Goal: Task Accomplishment & Management: Complete application form

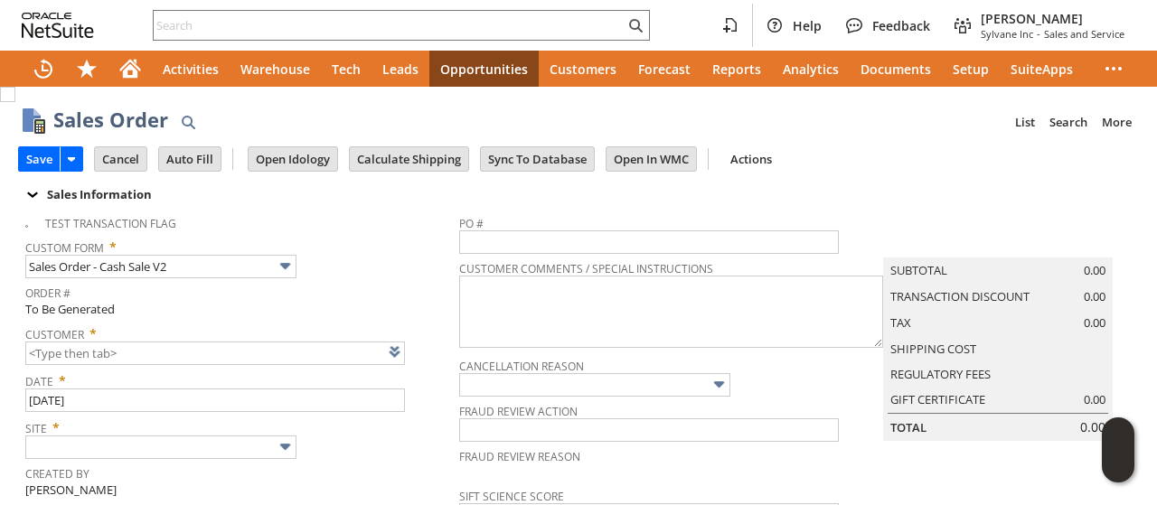
type input "CU1235802 [PERSON_NAME]"
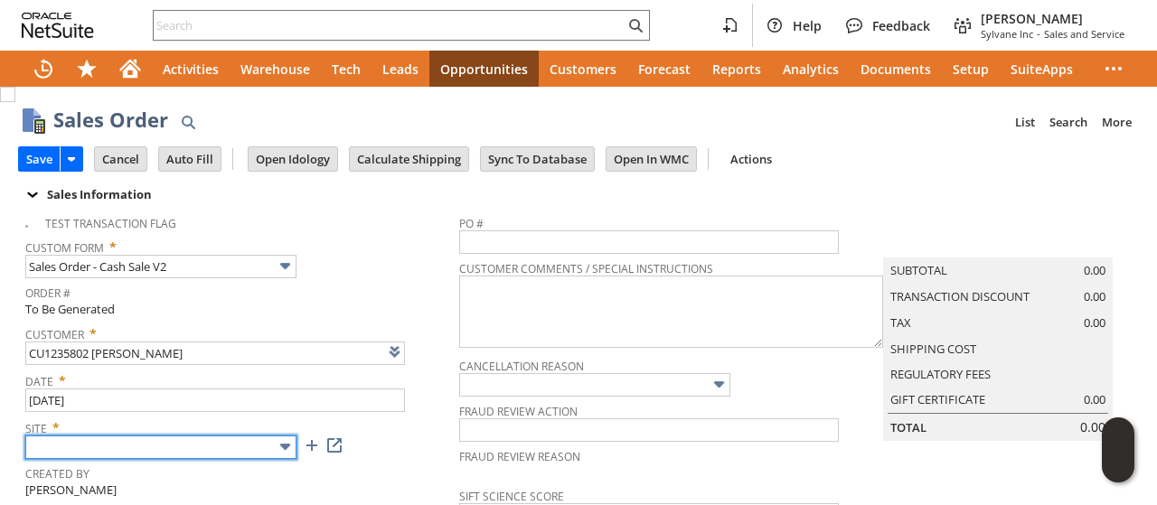
click at [134, 438] on input "text" at bounding box center [160, 448] width 271 height 24
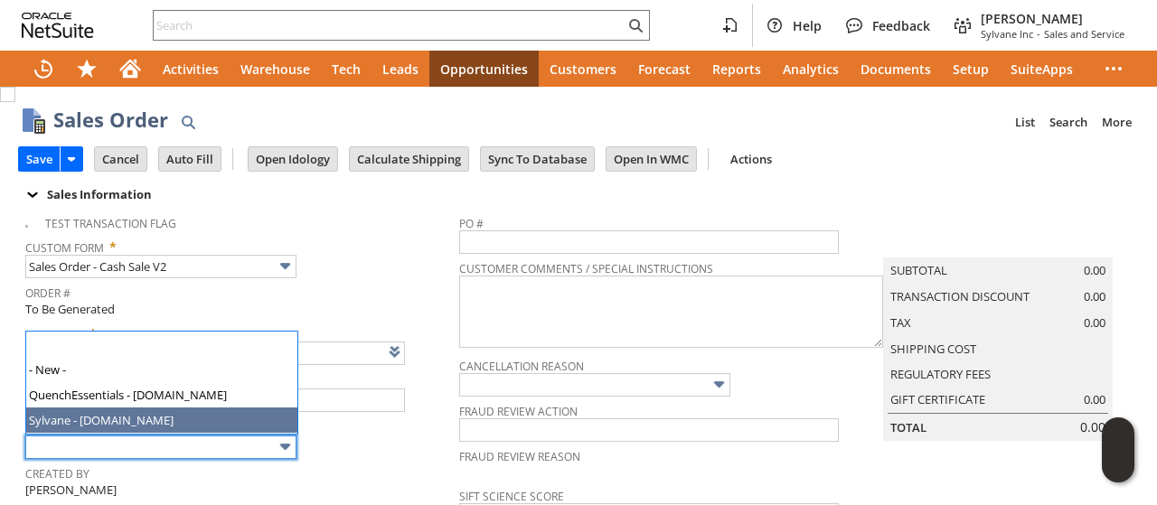
type input "Sylvane - [DOMAIN_NAME]"
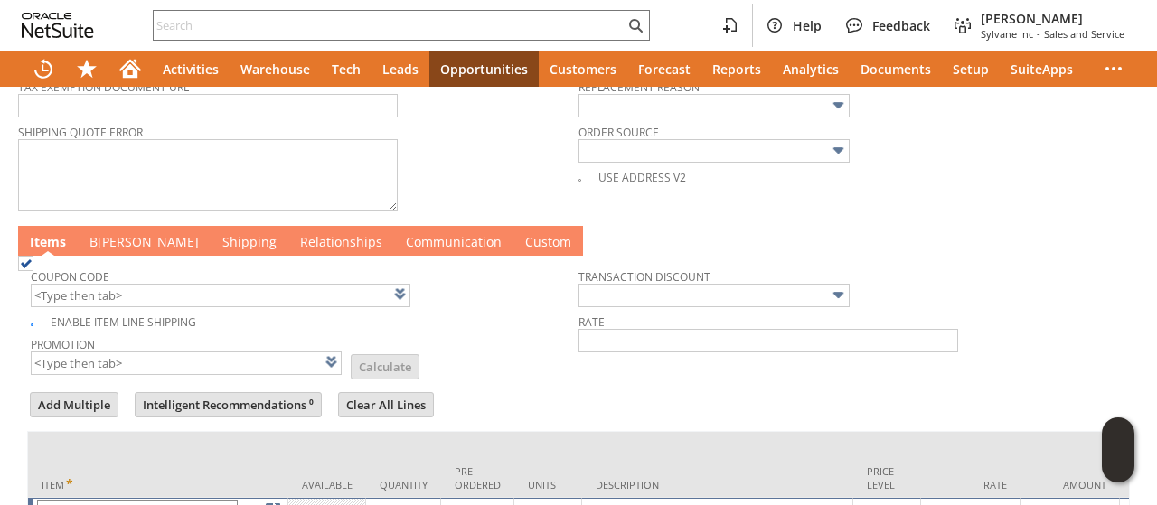
scroll to position [904, 0]
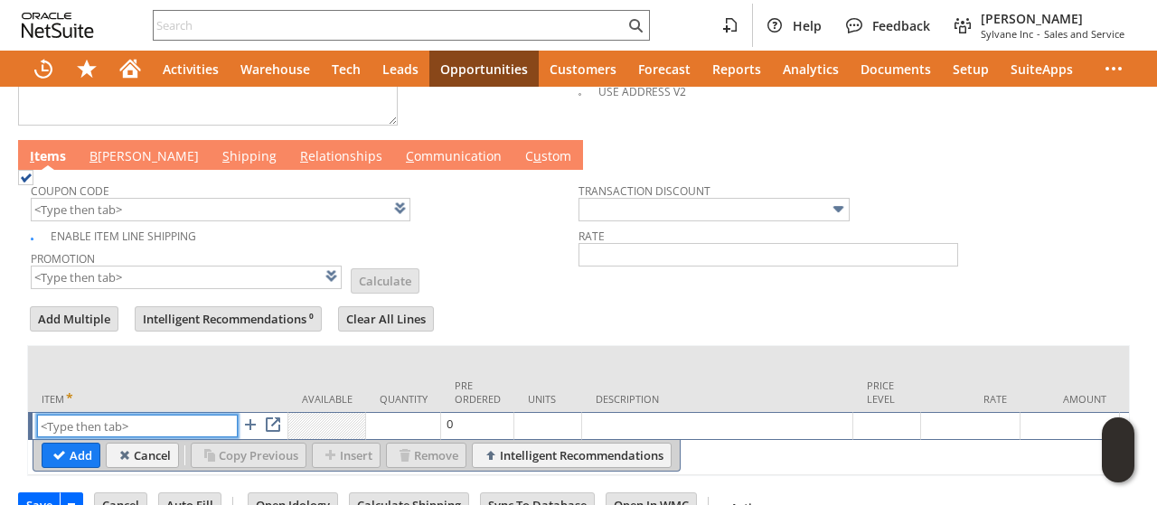
paste input "sa7350"
type input "sa7350"
click at [67, 444] on input "Add" at bounding box center [70, 456] width 57 height 24
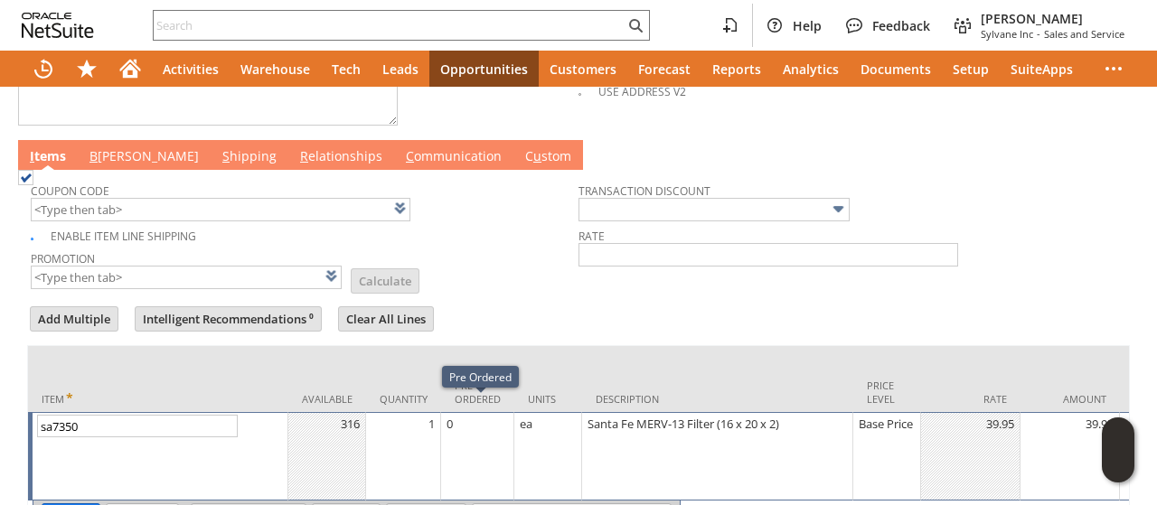
click at [433, 428] on td "1" at bounding box center [403, 456] width 75 height 89
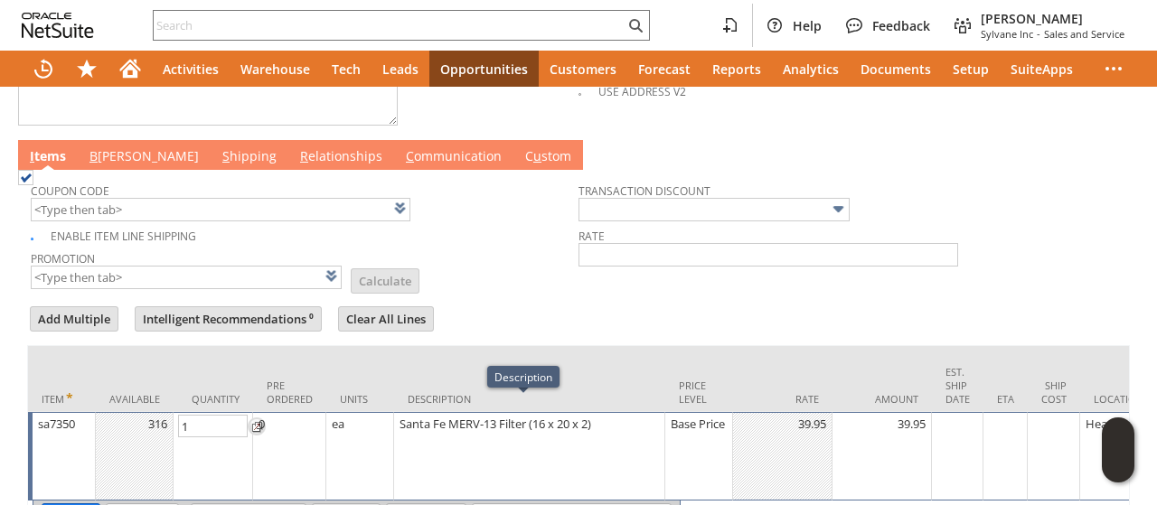
type input "2"
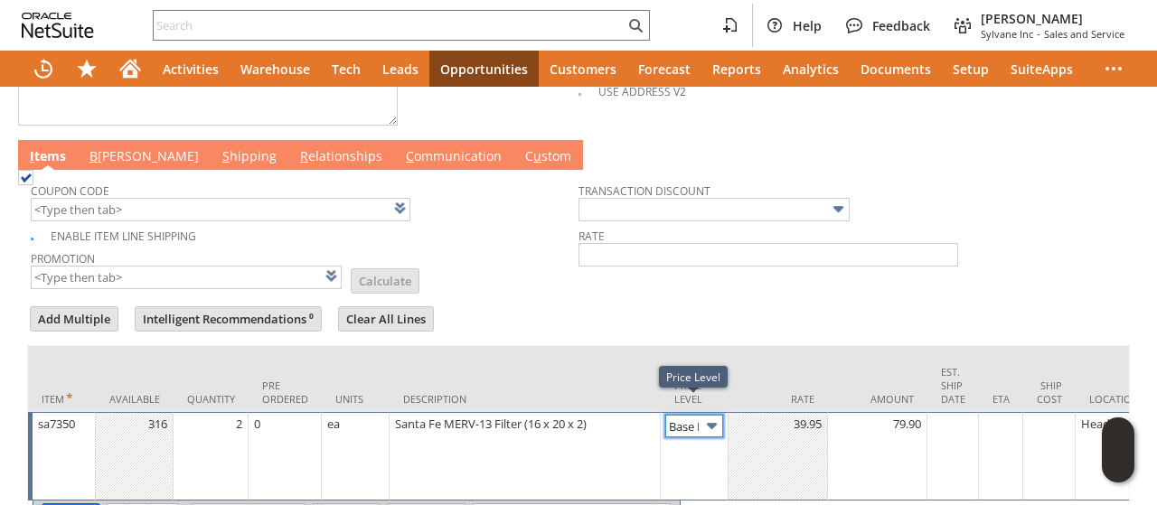
scroll to position [0, 25]
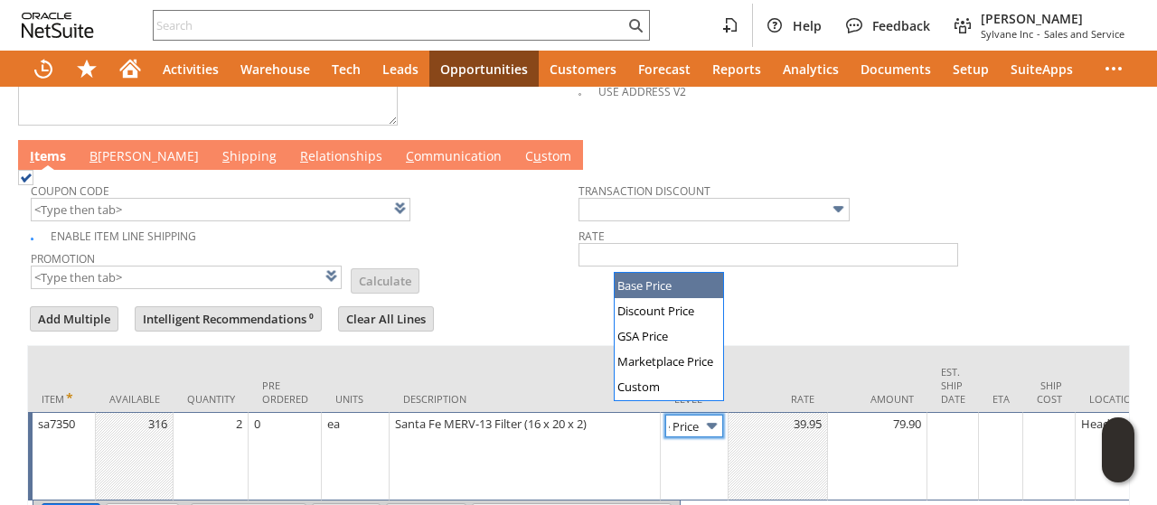
click at [698, 419] on input "Base Price" at bounding box center [694, 426] width 58 height 23
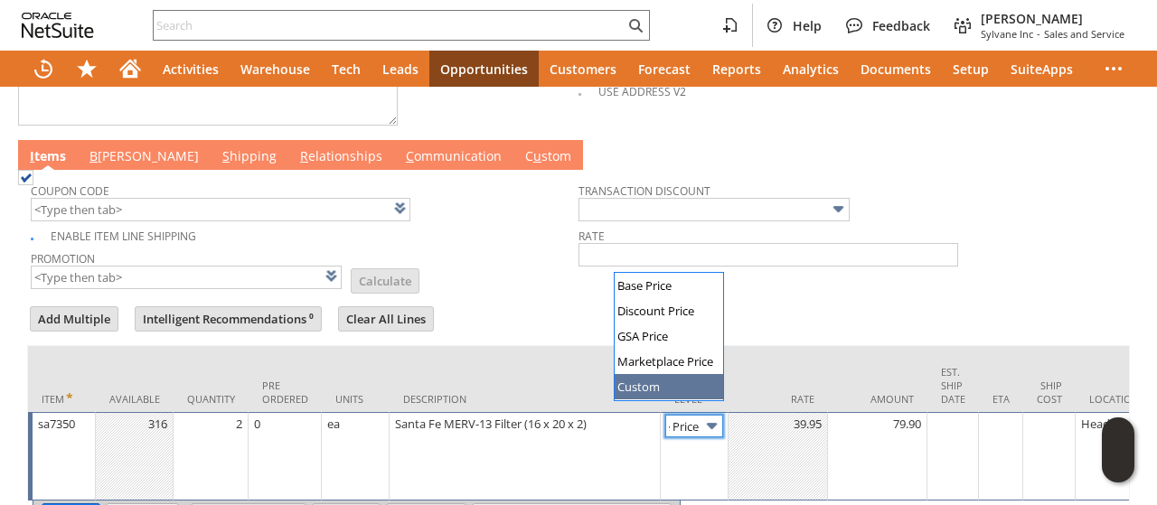
type input "Custom"
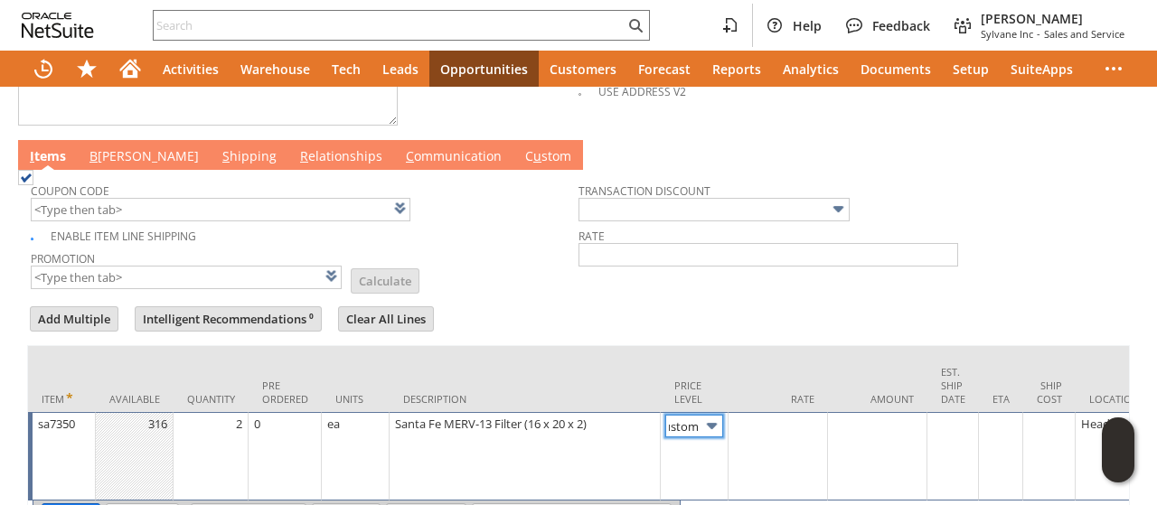
scroll to position [0, 11]
click at [800, 438] on td at bounding box center [778, 456] width 99 height 89
type input "35"
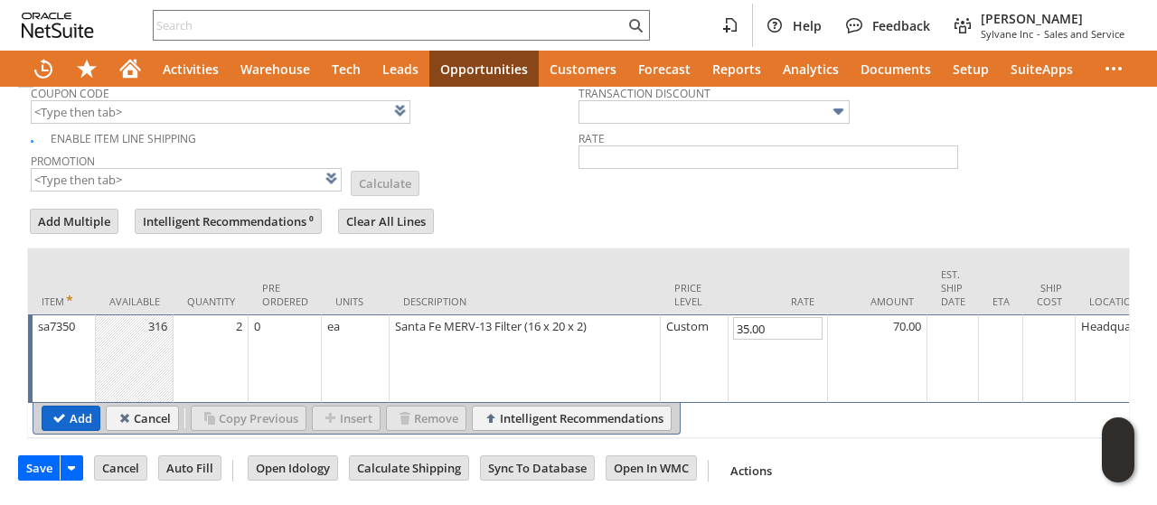
click at [80, 407] on input "Add" at bounding box center [70, 419] width 57 height 24
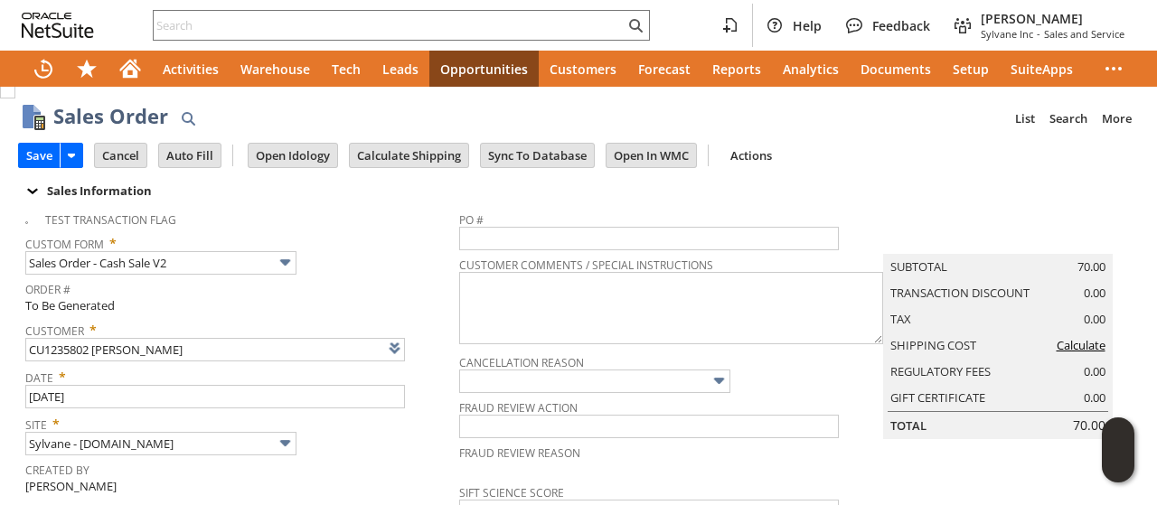
scroll to position [0, 0]
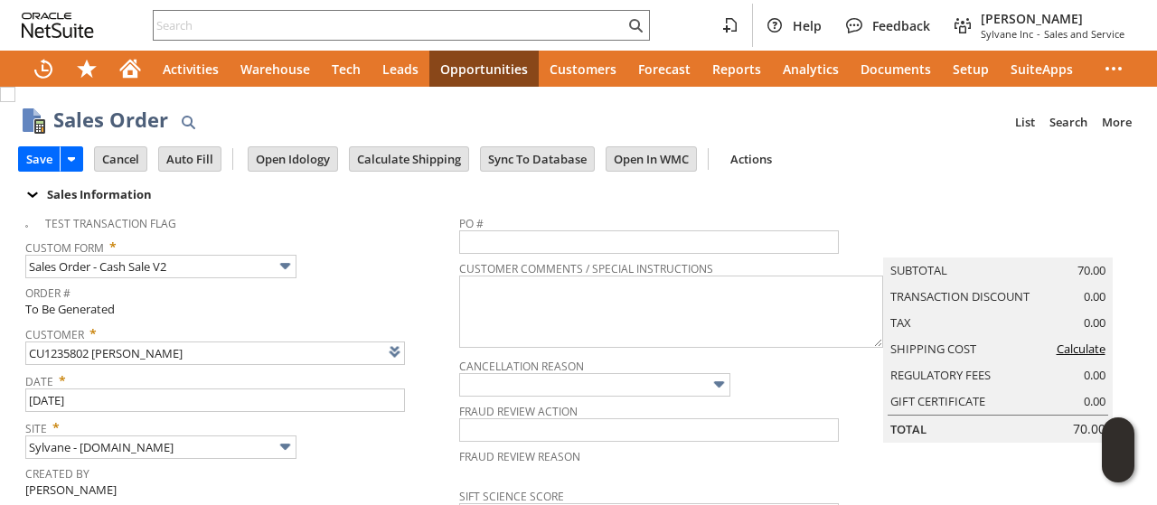
type input "Intelligent Recommendations¹⁰"
click at [423, 157] on input "Calculate Shipping" at bounding box center [409, 159] width 118 height 24
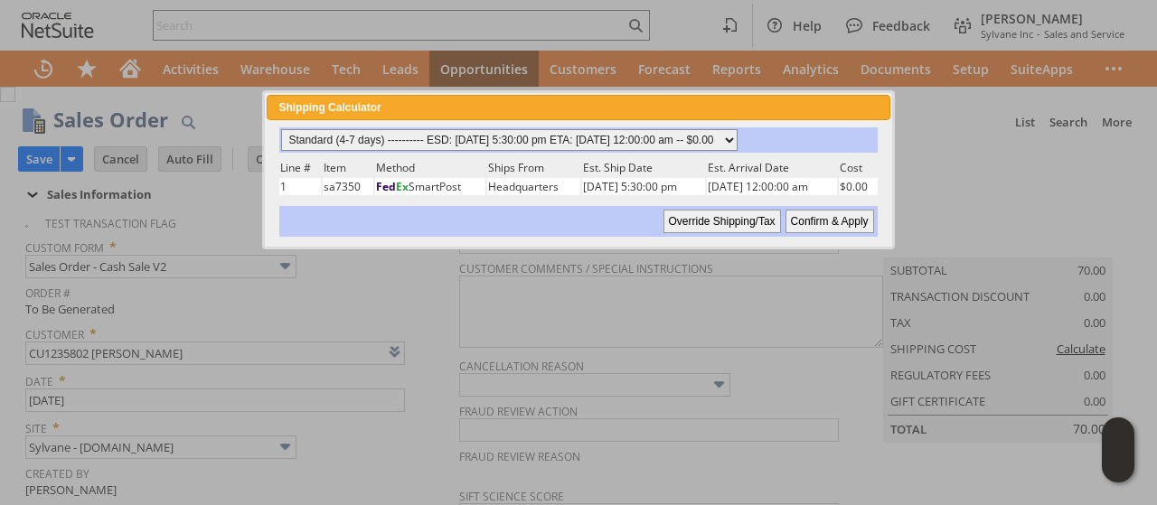
drag, startPoint x: 701, startPoint y: 136, endPoint x: 703, endPoint y: 147, distance: 11.0
click at [701, 138] on select "Standard (4-7 days) ---------- ESD: 08/19/2025 5:30:00 pm ETA: 08/22/2025 12:00…" at bounding box center [509, 140] width 457 height 22
select select "3 Day ------------------------ ESD: 08/19/2025 5:30:00 pm ETA: 08/21/2025 12:00…"
click at [281, 129] on select "Standard (4-7 days) ---------- ESD: 08/19/2025 5:30:00 pm ETA: 08/22/2025 12:00…" at bounding box center [509, 140] width 457 height 22
click at [830, 218] on input "Confirm & Apply" at bounding box center [830, 222] width 89 height 24
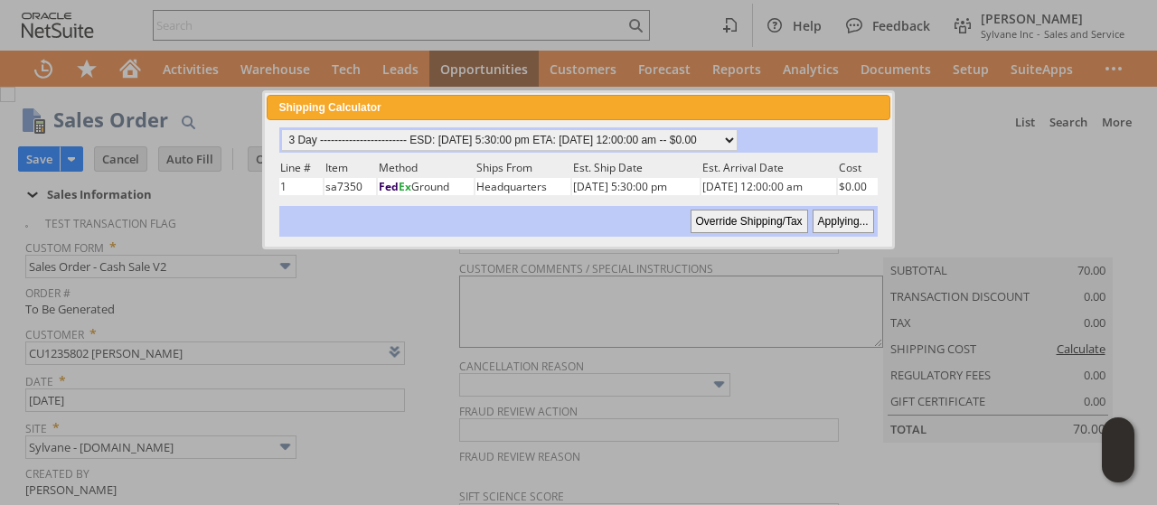
type input "Add"
type input "Copy Previous"
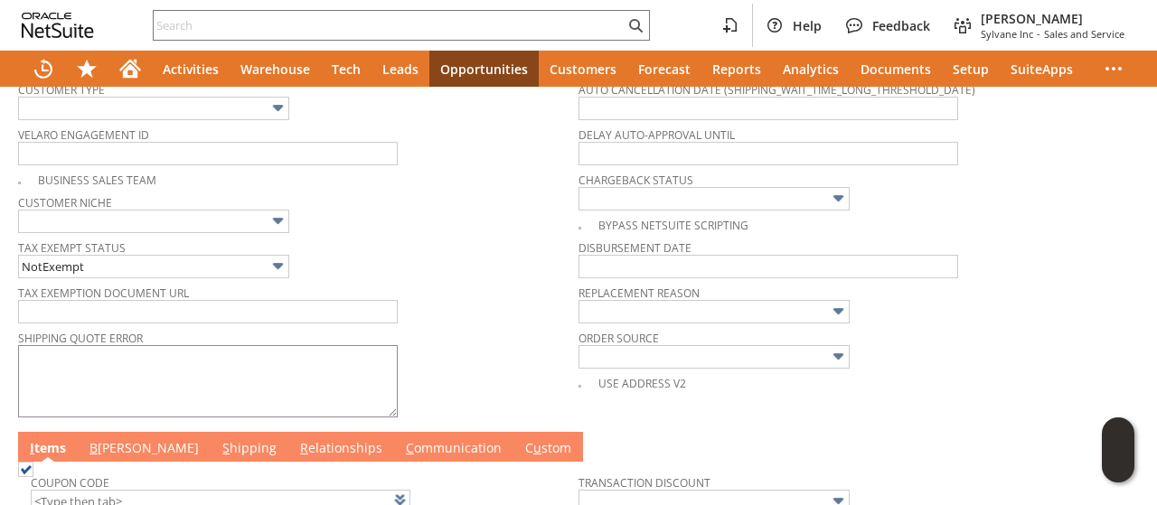
scroll to position [723, 0]
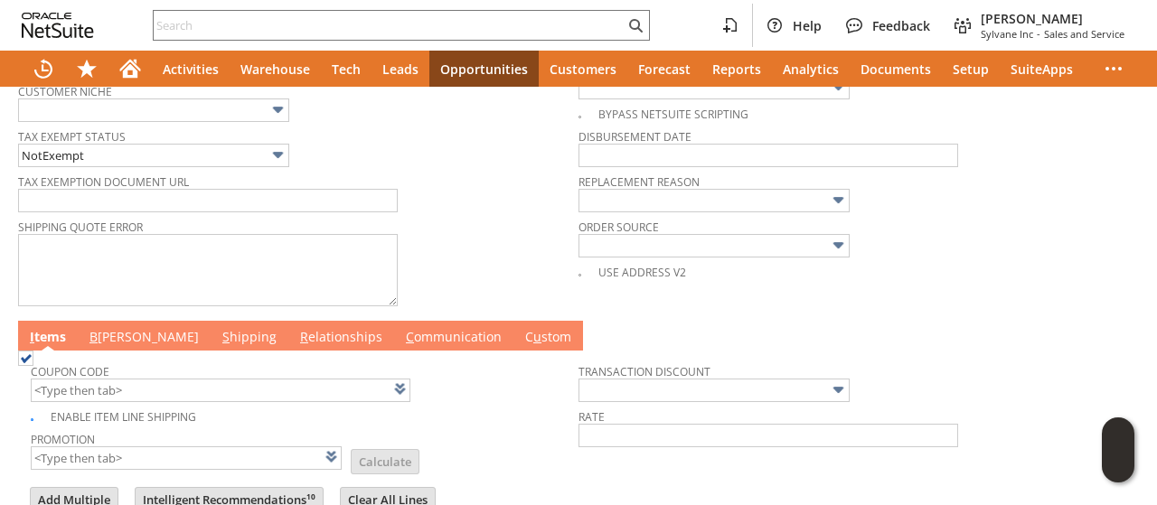
click at [121, 328] on link "B illing" at bounding box center [144, 338] width 118 height 20
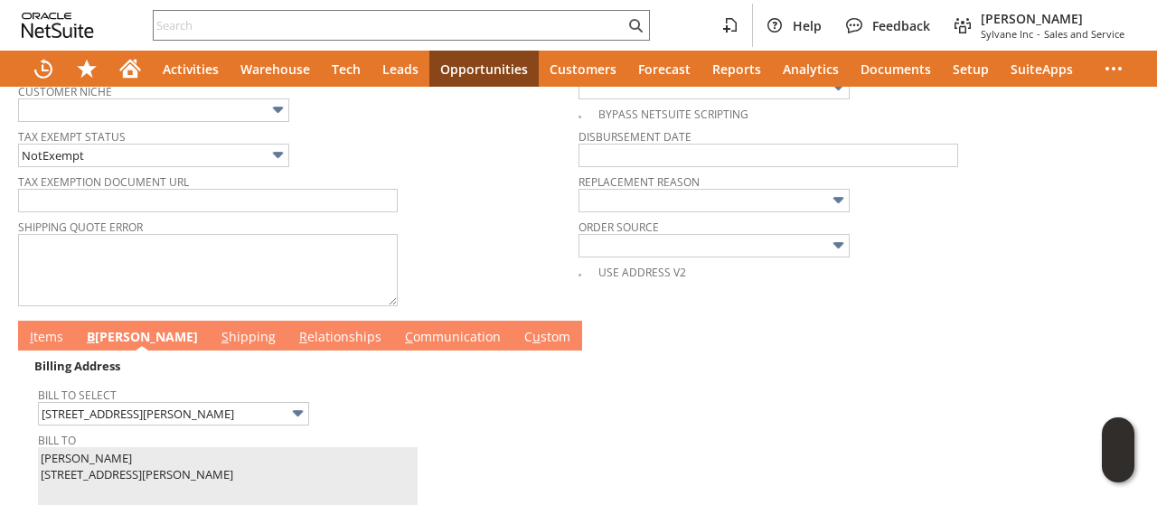
click at [121, 328] on link "B illing" at bounding box center [142, 338] width 120 height 20
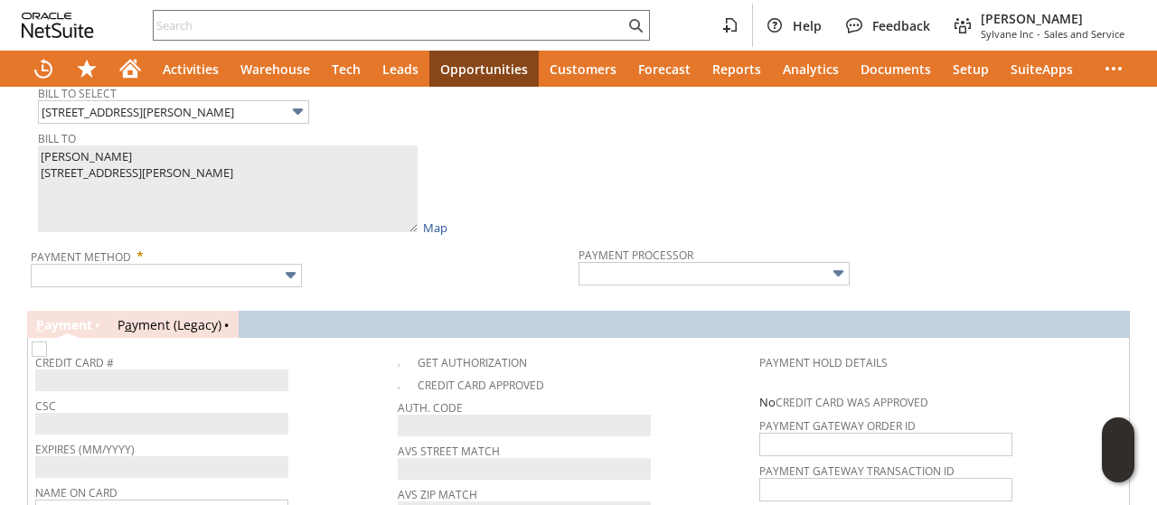
scroll to position [1103, 0]
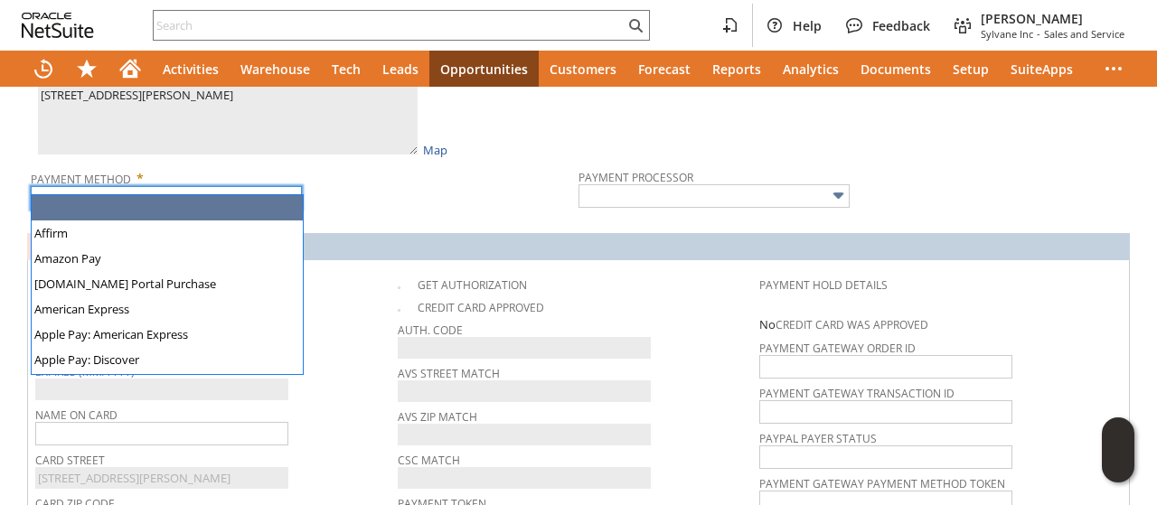
click at [190, 192] on input "text" at bounding box center [166, 198] width 271 height 24
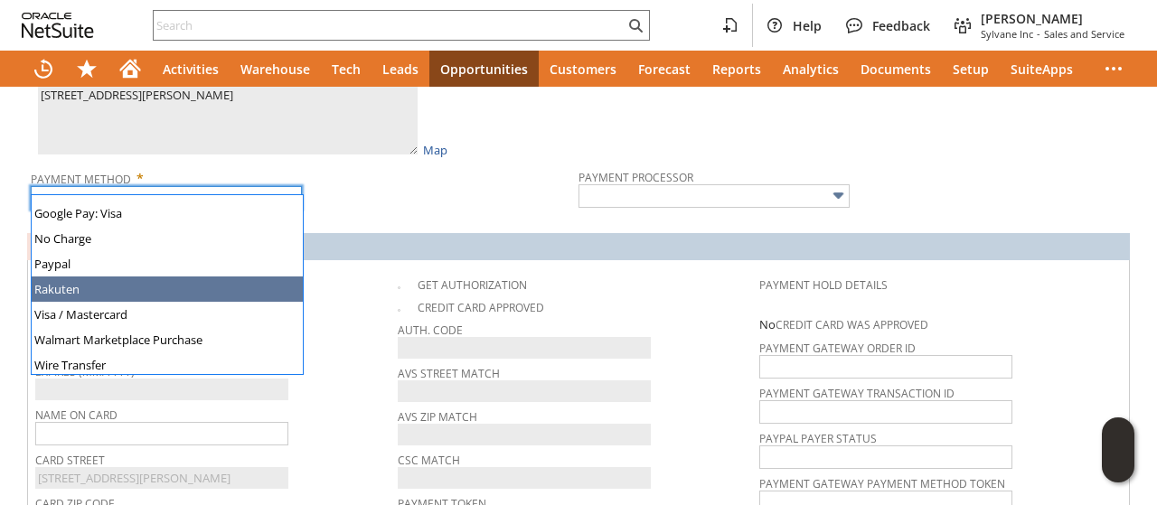
scroll to position [504, 0]
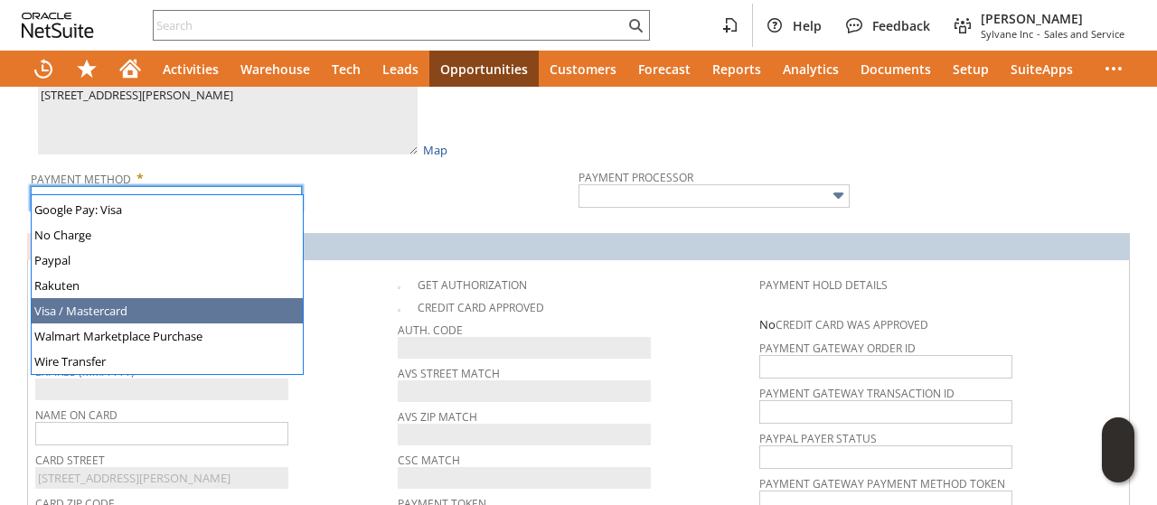
type input "Visa / Mastercard"
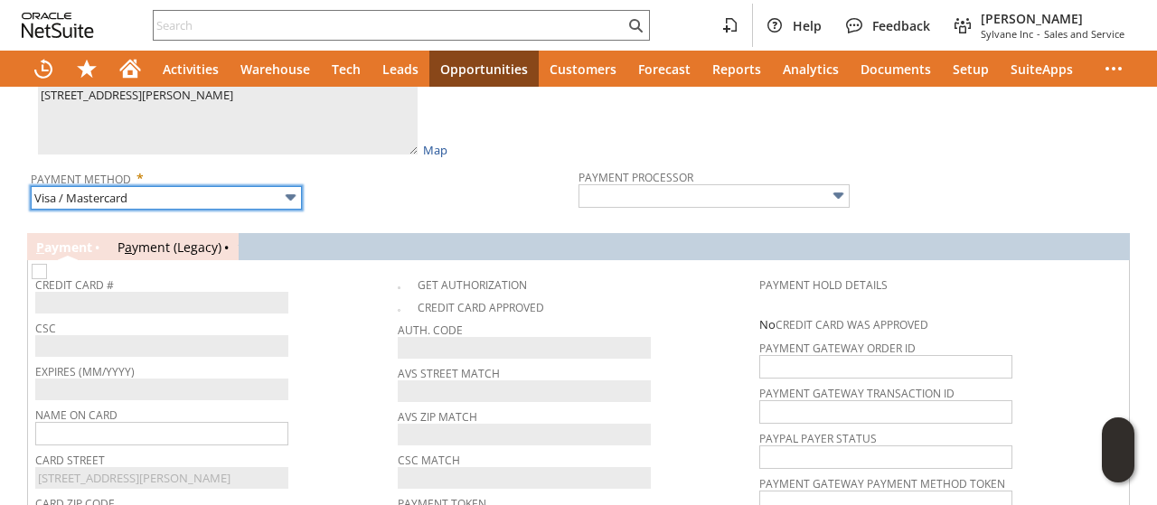
type input "Braintree"
checkbox input "true"
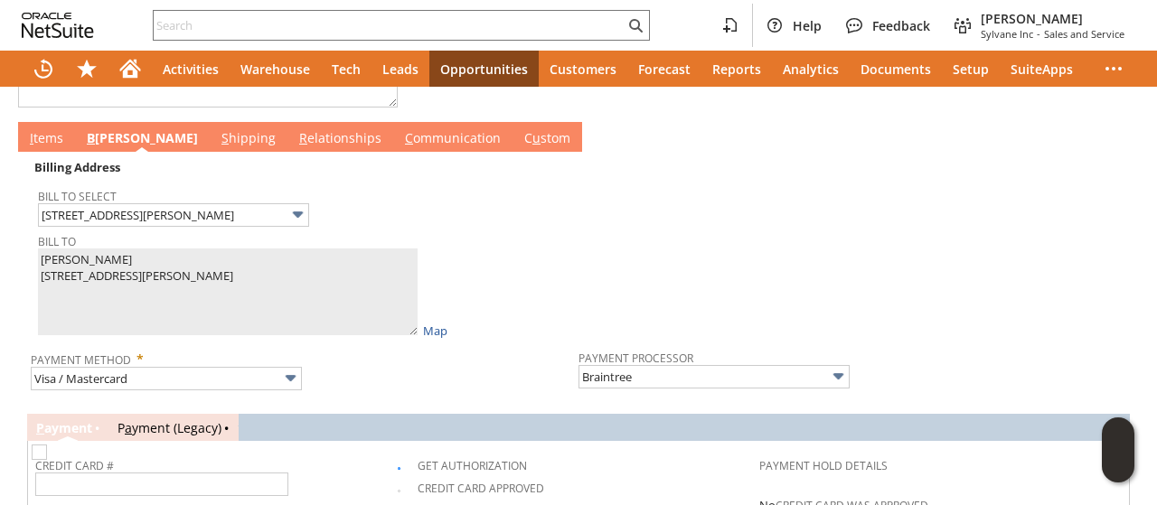
scroll to position [1291, 0]
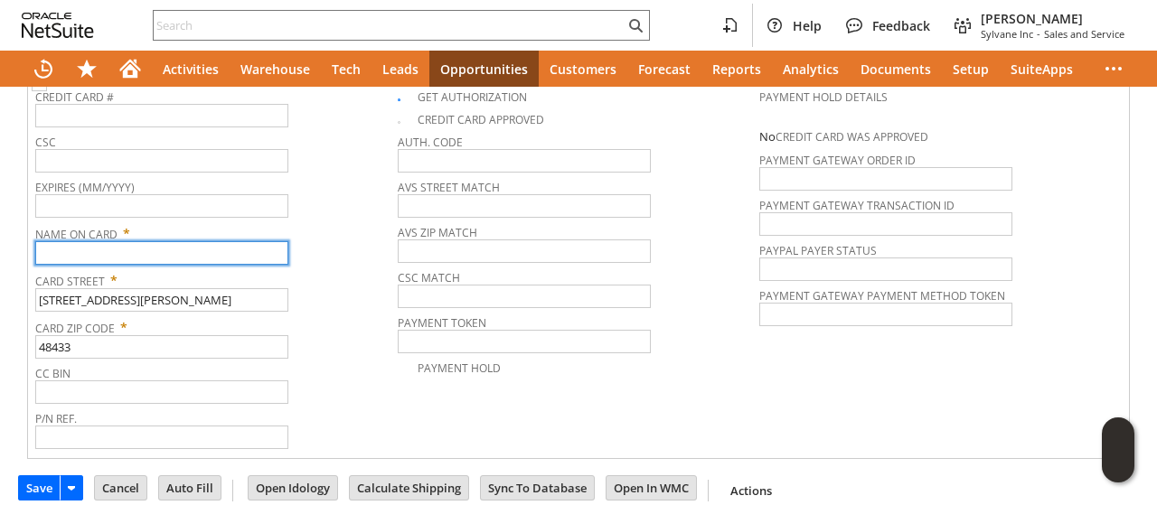
paste input "[PERSON_NAME]"
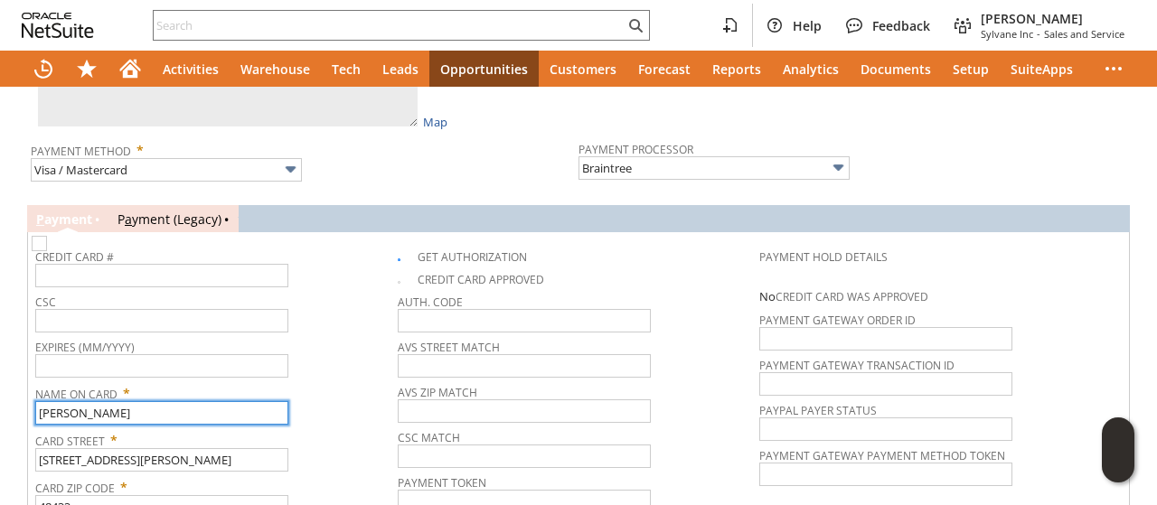
scroll to position [1020, 0]
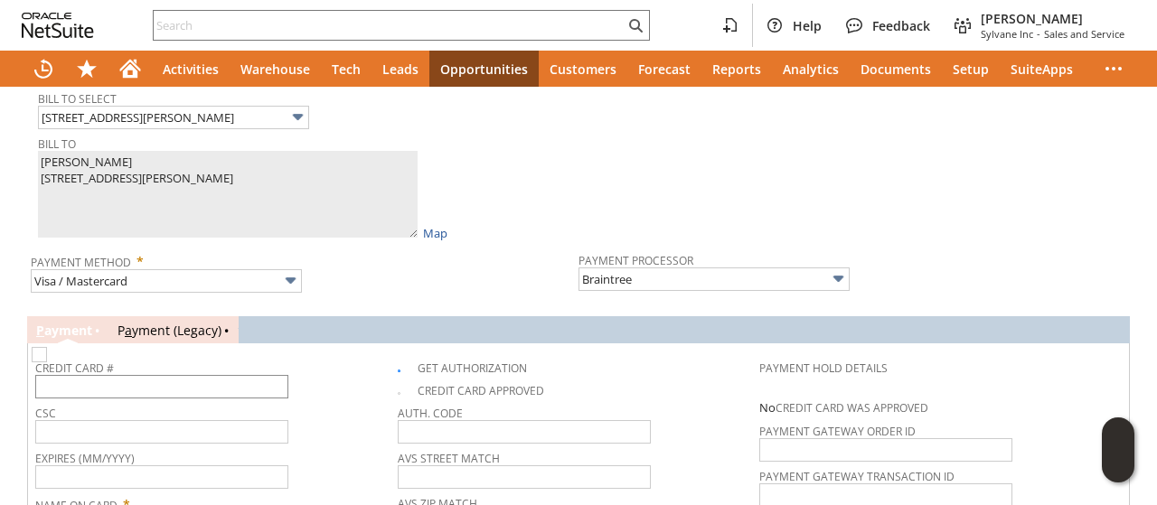
type input "[PERSON_NAME]"
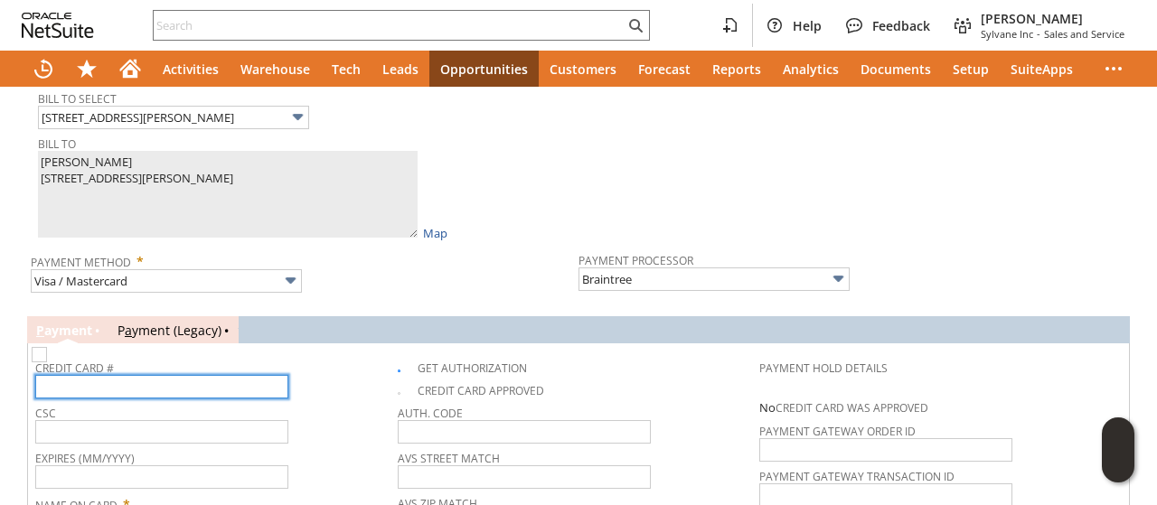
click at [159, 380] on input "text" at bounding box center [161, 387] width 253 height 24
type input "4086550289457239"
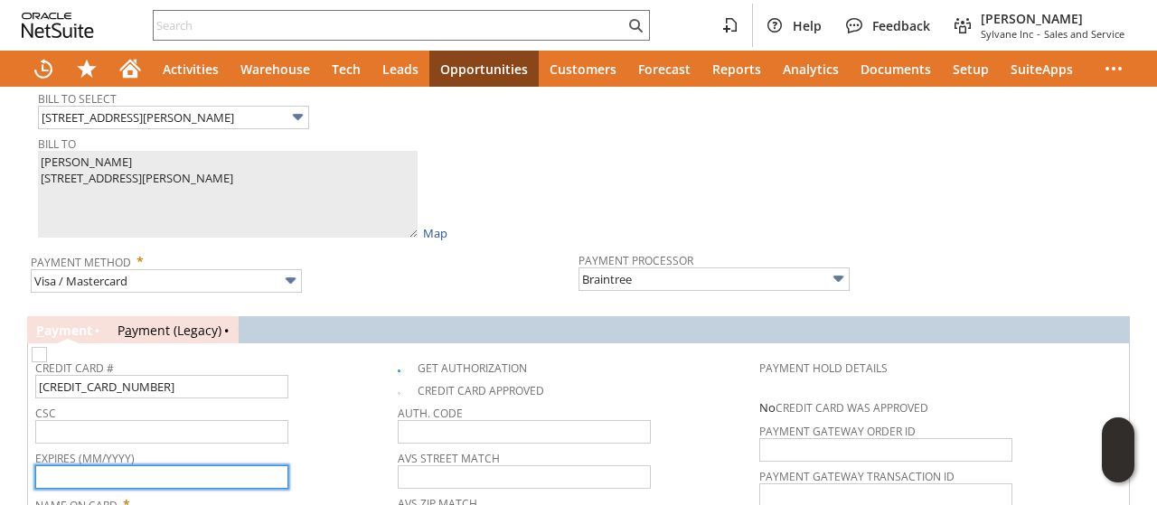
click at [150, 466] on input "text" at bounding box center [161, 478] width 253 height 24
type input "04/2029"
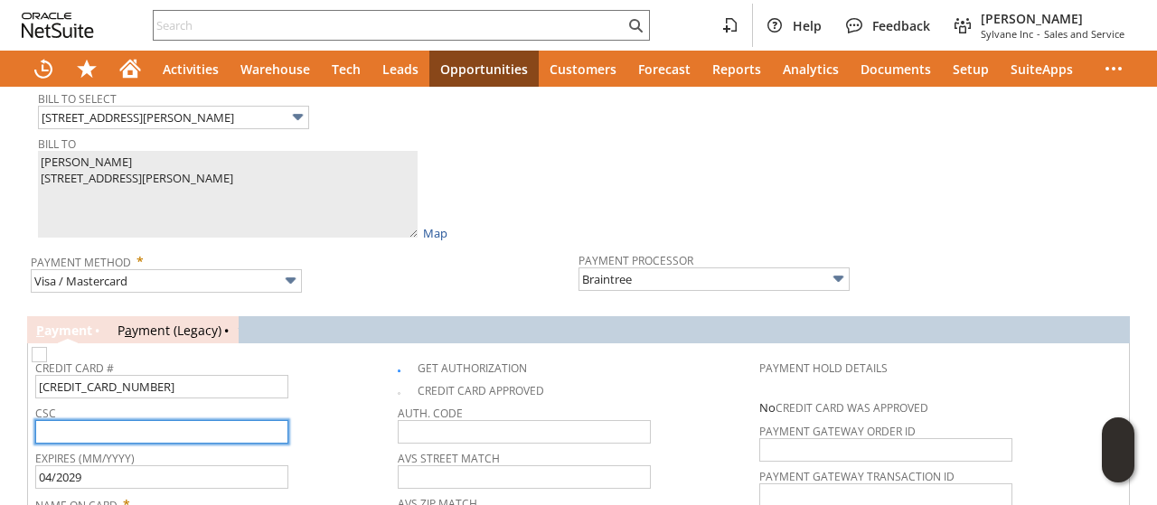
click at [259, 421] on input "text" at bounding box center [161, 432] width 253 height 24
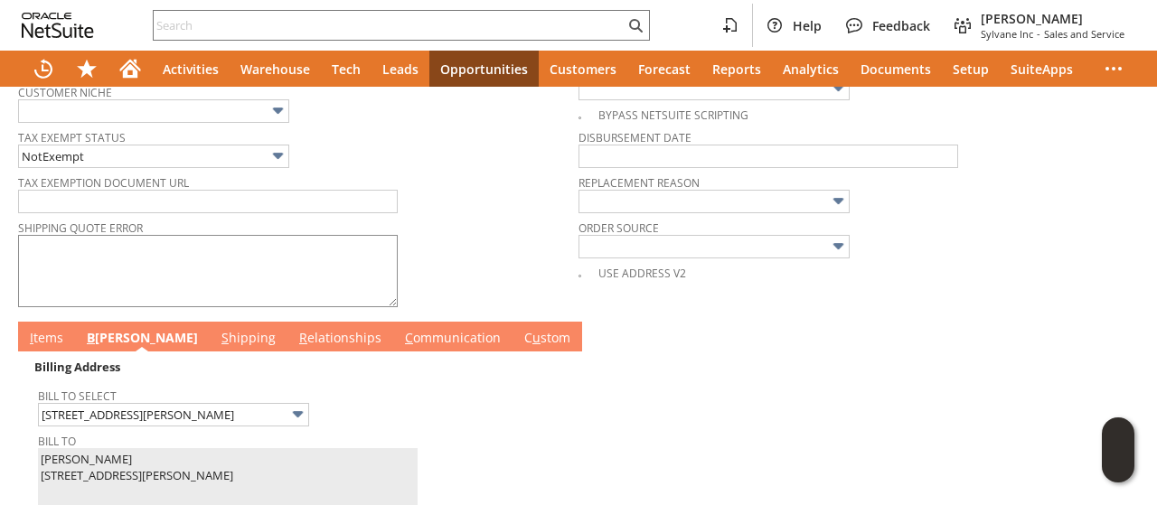
scroll to position [658, 0]
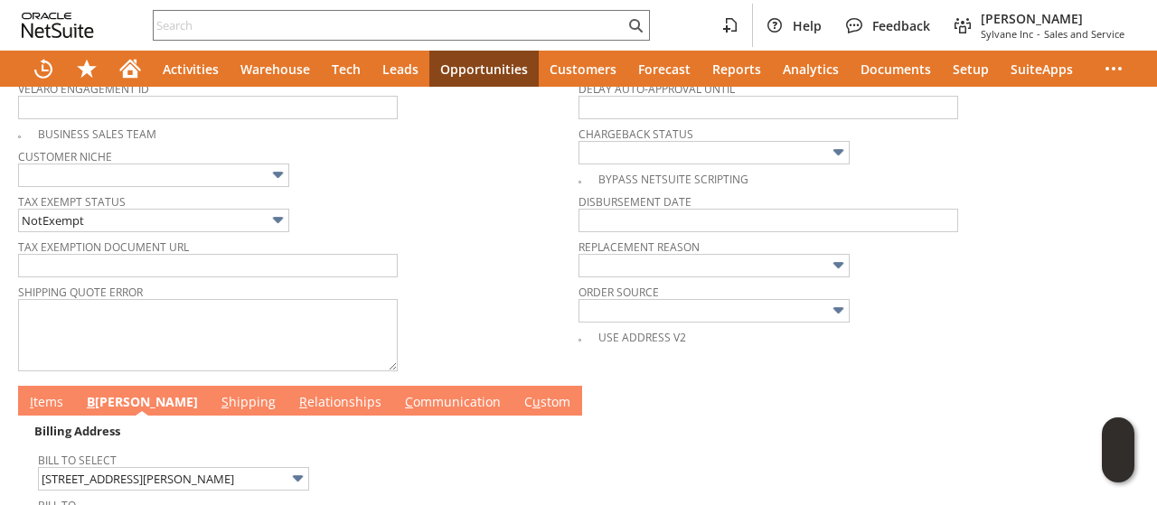
type input "986"
click at [54, 393] on link "I tems" at bounding box center [46, 403] width 42 height 20
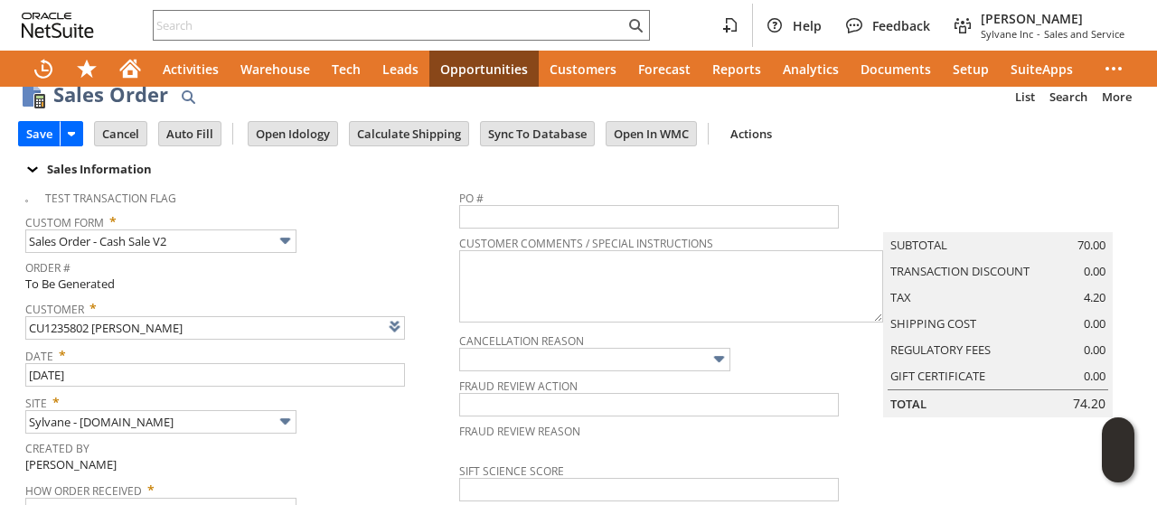
scroll to position [0, 0]
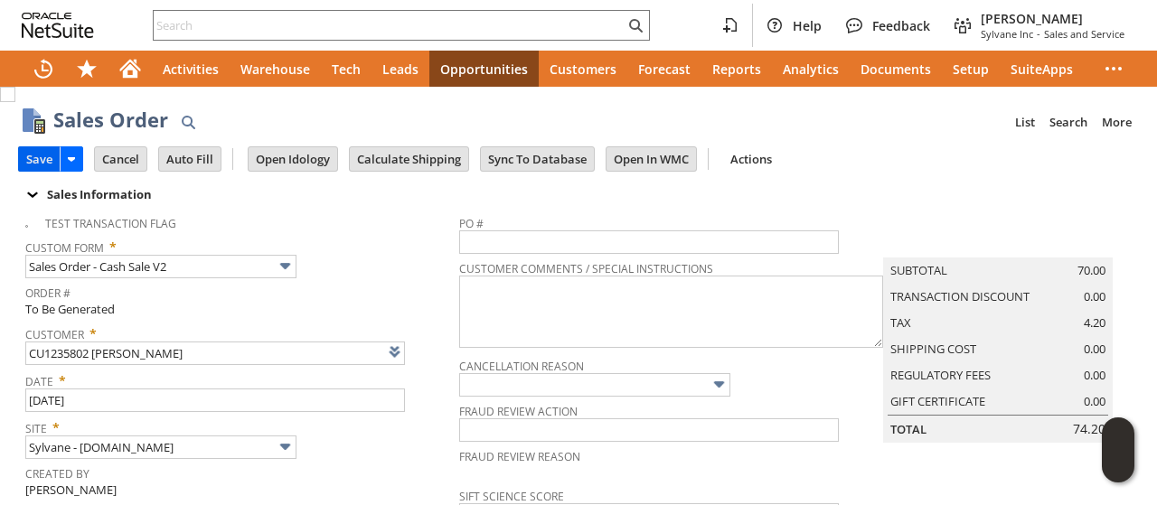
click at [43, 160] on input "Save" at bounding box center [39, 159] width 41 height 24
